Goal: Navigation & Orientation: Find specific page/section

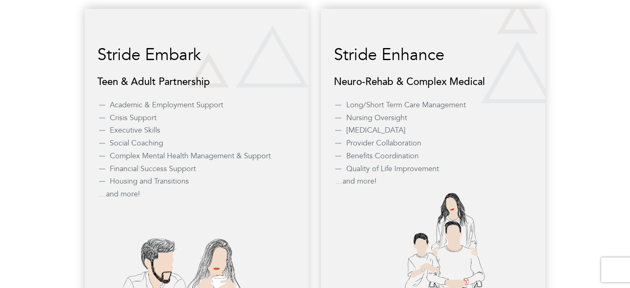
scroll to position [774, 0]
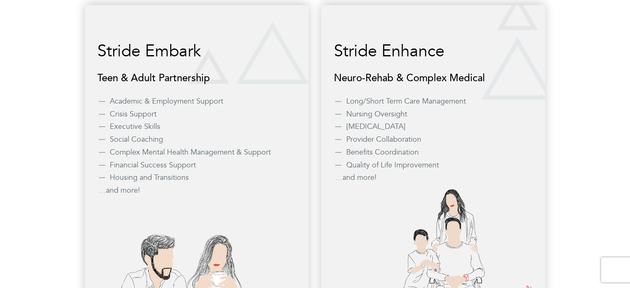
click at [154, 126] on li "Executive Skills" at bounding box center [203, 126] width 187 height 11
click at [177, 262] on img at bounding box center [203, 280] width 212 height 133
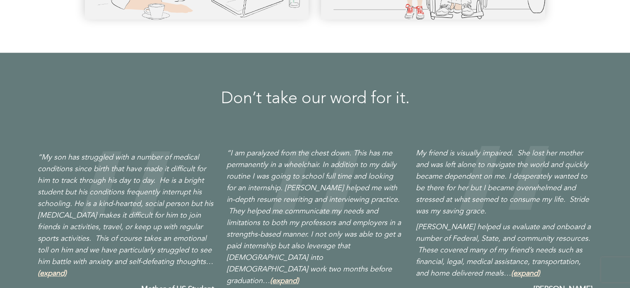
drag, startPoint x: 269, startPoint y: 169, endPoint x: 281, endPoint y: 136, distance: 35.4
click at [281, 136] on div "“My son has struggled with a number of medical conditions since birth that have…" at bounding box center [315, 219] width 568 height 214
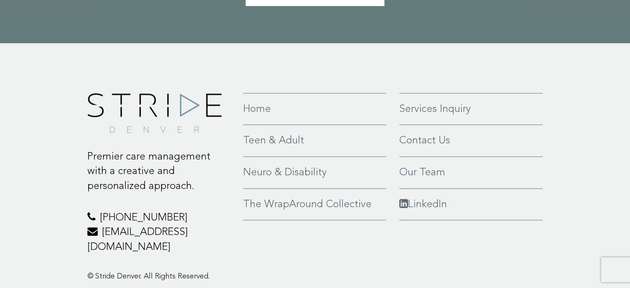
scroll to position [1983, 0]
click at [271, 134] on link "Teen & Adult" at bounding box center [314, 141] width 143 height 15
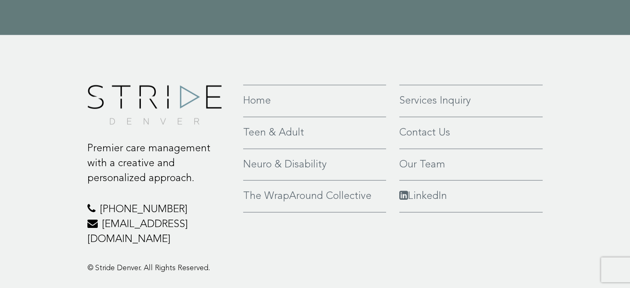
scroll to position [1941, 0]
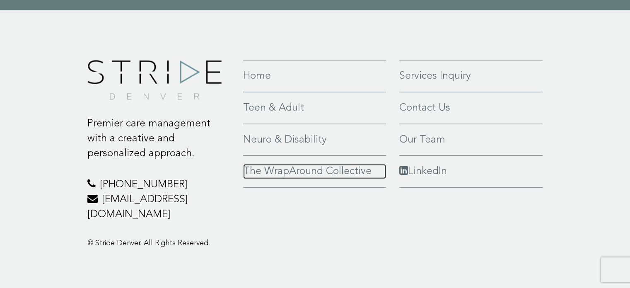
click at [333, 170] on link "The WrapAround Collective" at bounding box center [314, 171] width 143 height 15
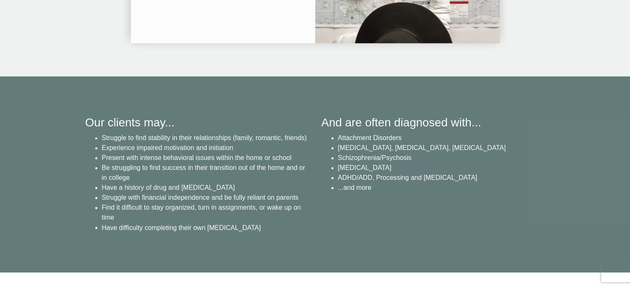
scroll to position [1349, 0]
